Goal: Check status: Check status

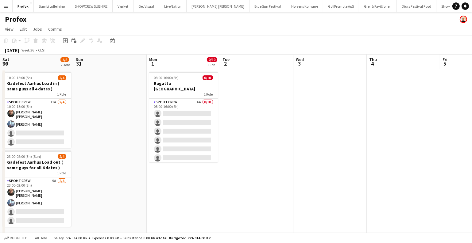
scroll to position [0, 271]
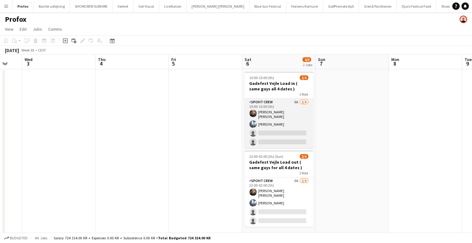
click at [288, 134] on app-card-role "Spoht Crew 6A [DATE] 10:00-15:00 (5h) [PERSON_NAME] [PERSON_NAME] Irom single-n…" at bounding box center [278, 123] width 69 height 49
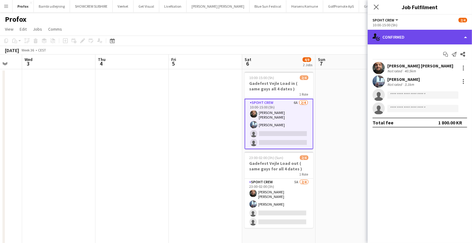
click at [396, 33] on div "single-neutral-actions-check-2 Confirmed" at bounding box center [419, 37] width 104 height 15
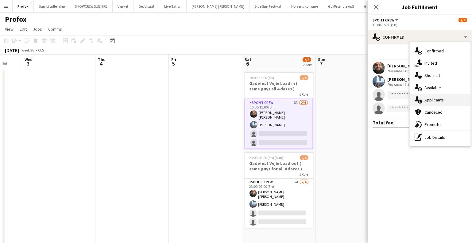
click at [436, 97] on div "single-neutral-actions-information Applicants" at bounding box center [439, 100] width 61 height 12
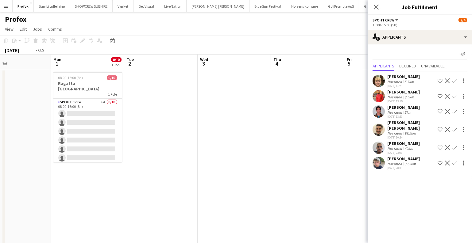
drag, startPoint x: 118, startPoint y: 129, endPoint x: 378, endPoint y: 134, distance: 260.4
click at [384, 133] on body "Menu Boards Boards Boards All jobs Status Workforce Workforce My Workforce Recr…" at bounding box center [236, 150] width 472 height 301
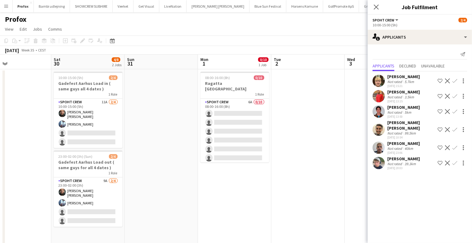
drag, startPoint x: 262, startPoint y: 138, endPoint x: 272, endPoint y: 151, distance: 16.1
click at [374, 146] on body "Menu Boards Boards Boards All jobs Status Workforce Workforce My Workforce Recr…" at bounding box center [236, 150] width 472 height 301
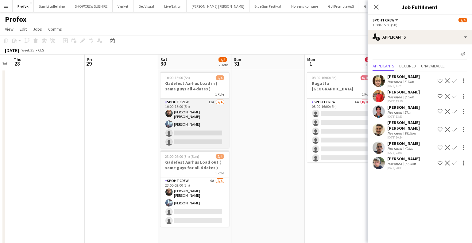
click at [200, 123] on app-card-role "Spoht Crew 11A [DATE] 10:00-15:00 (5h) [PERSON_NAME] [PERSON_NAME] single-neutr…" at bounding box center [194, 123] width 69 height 49
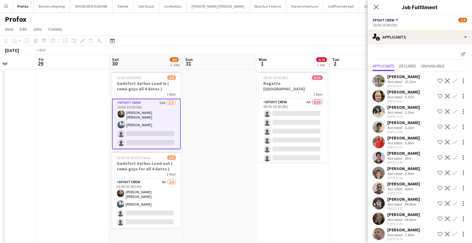
drag, startPoint x: 78, startPoint y: 130, endPoint x: 346, endPoint y: 136, distance: 268.4
click at [344, 135] on app-calendar-viewport "Tue 26 Wed 27 Thu 28 Fri 29 Sat 30 4/8 2 Jobs Sun 31 Mon 1 0/10 1 Job Tue 2 Wed…" at bounding box center [236, 173] width 472 height 236
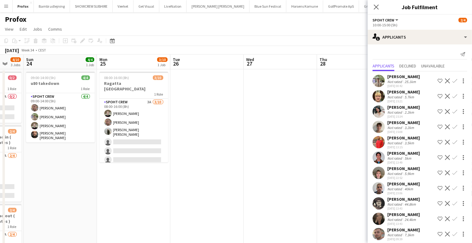
drag, startPoint x: 151, startPoint y: 137, endPoint x: 266, endPoint y: 139, distance: 115.3
click at [266, 139] on app-calendar-viewport "Fri 22 4/4 1 Job Sat 23 4/10 3 Jobs Sun 24 4/4 1 Job Mon 25 3/10 1 Job Tue 26 W…" at bounding box center [236, 173] width 472 height 236
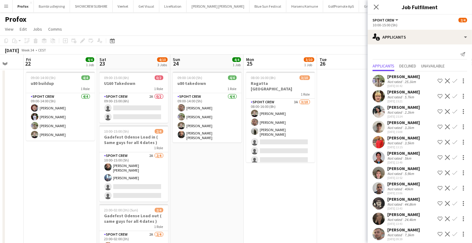
drag, startPoint x: 162, startPoint y: 156, endPoint x: 234, endPoint y: 156, distance: 72.7
click at [234, 156] on app-calendar-viewport "Wed 20 2/2 1 Job Thu 21 Fri 22 4/4 1 Job Sat 23 4/10 3 Jobs Sun 24 4/4 1 Job Mo…" at bounding box center [236, 173] width 472 height 236
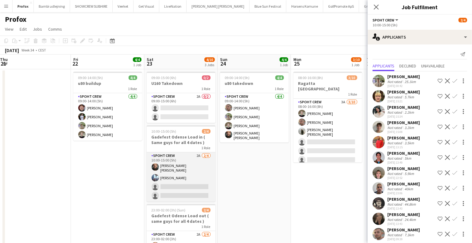
click at [196, 176] on app-card-role "Spoht Crew 2A [DATE] 10:00-15:00 (5h) [PERSON_NAME] [PERSON_NAME] Irom single-n…" at bounding box center [181, 176] width 69 height 49
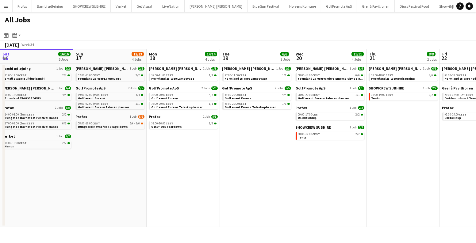
scroll to position [0, 274]
